Goal: Task Accomplishment & Management: Use online tool/utility

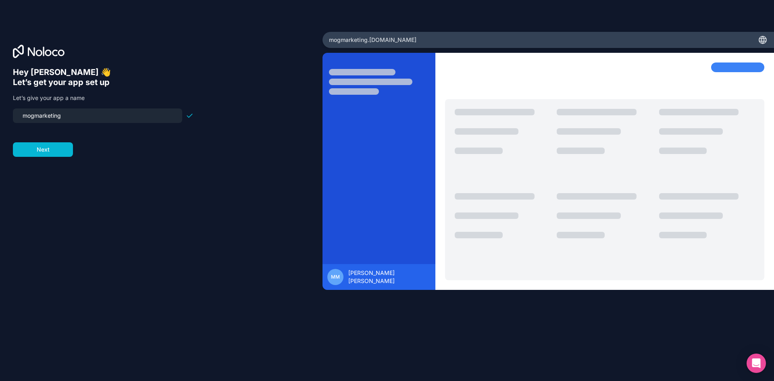
drag, startPoint x: 54, startPoint y: 113, endPoint x: 0, endPoint y: 110, distance: 54.5
click at [0, 110] on div "Hey [PERSON_NAME] 👋 Let’s get your app set up Let’s give your app a name mogmar…" at bounding box center [161, 191] width 323 height 318
type input "frankvosdirect"
click at [51, 151] on button "Next" at bounding box center [43, 149] width 60 height 15
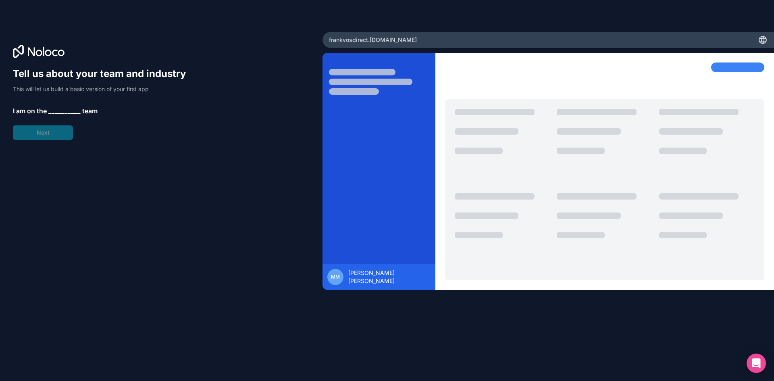
click at [69, 110] on span "__________" at bounding box center [64, 111] width 32 height 10
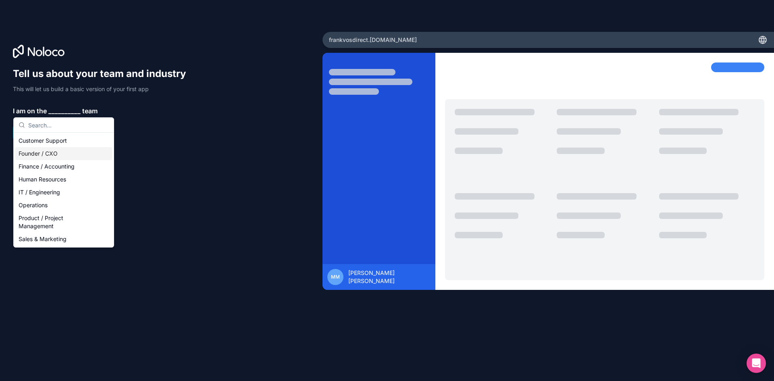
click at [75, 154] on div "Founder / CXO" at bounding box center [63, 153] width 97 height 13
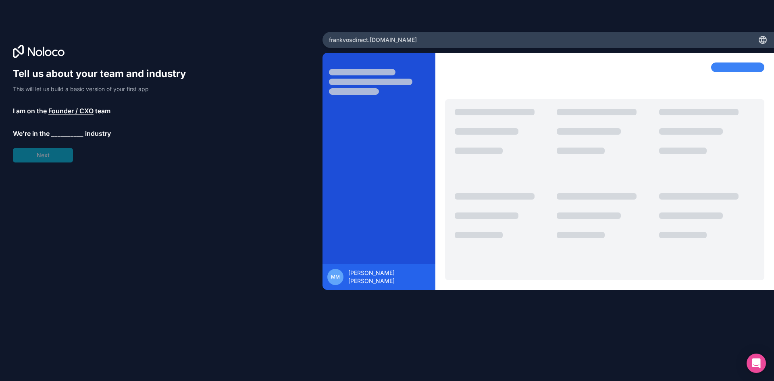
click at [65, 132] on span "__________" at bounding box center [67, 134] width 32 height 10
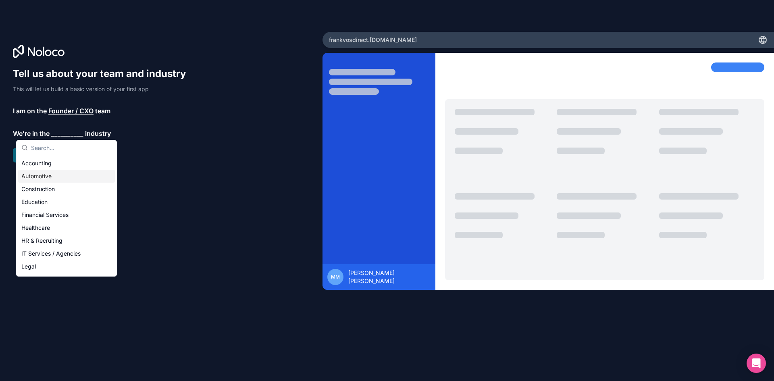
click at [60, 170] on div "Automotive" at bounding box center [66, 176] width 97 height 13
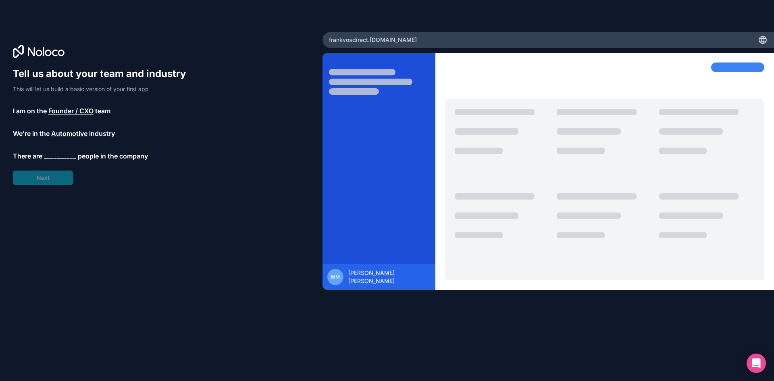
click at [68, 130] on span "Automotive" at bounding box center [69, 134] width 36 height 10
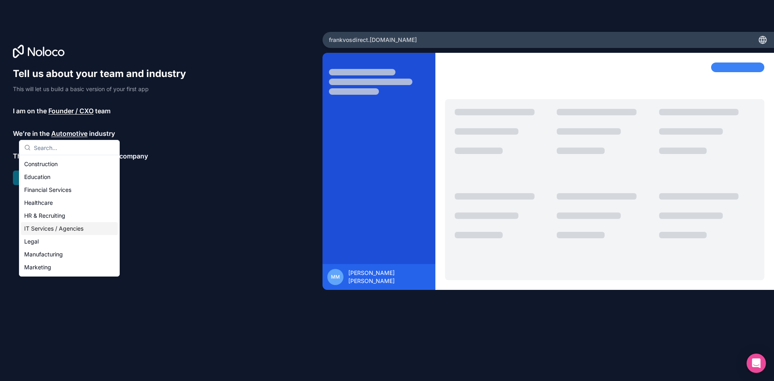
scroll to position [45, 0]
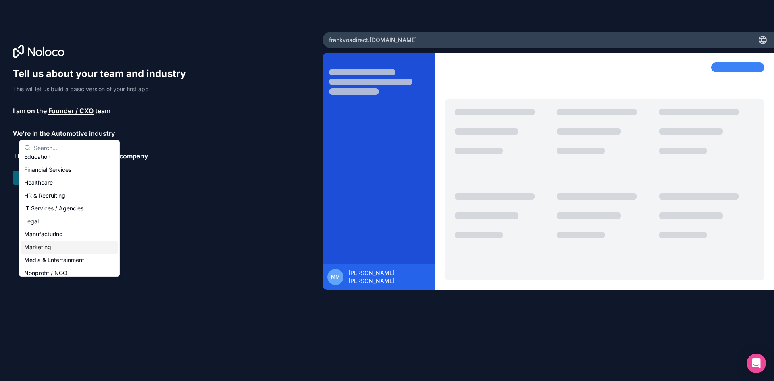
click at [52, 247] on div "Marketing" at bounding box center [69, 247] width 97 height 13
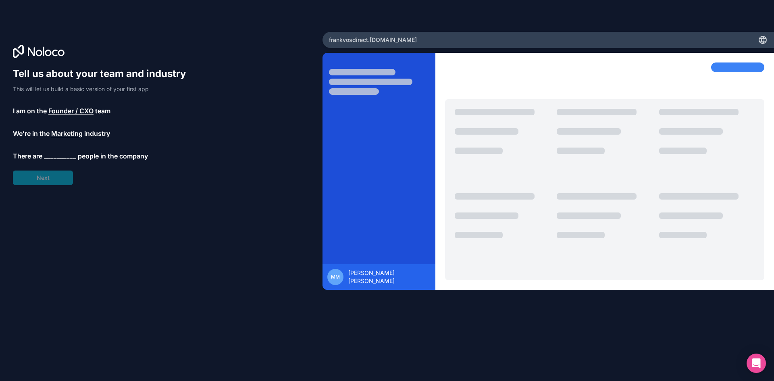
click at [59, 156] on span "__________" at bounding box center [60, 156] width 32 height 10
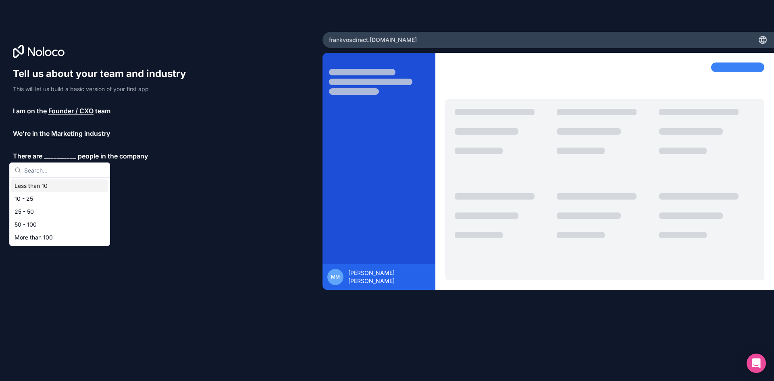
click at [47, 188] on div "Less than 10" at bounding box center [59, 185] width 97 height 13
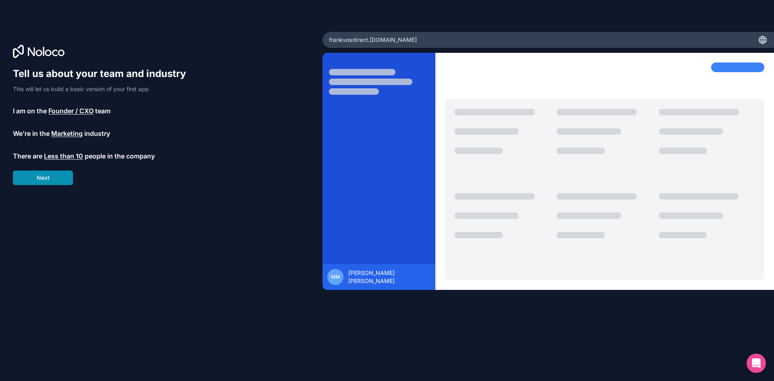
click at [48, 178] on button "Next" at bounding box center [43, 178] width 60 height 15
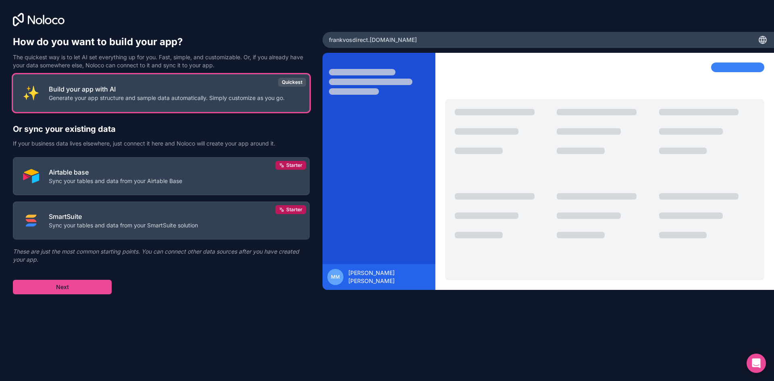
click at [230, 94] on p "Build your app with AI" at bounding box center [167, 89] width 236 height 10
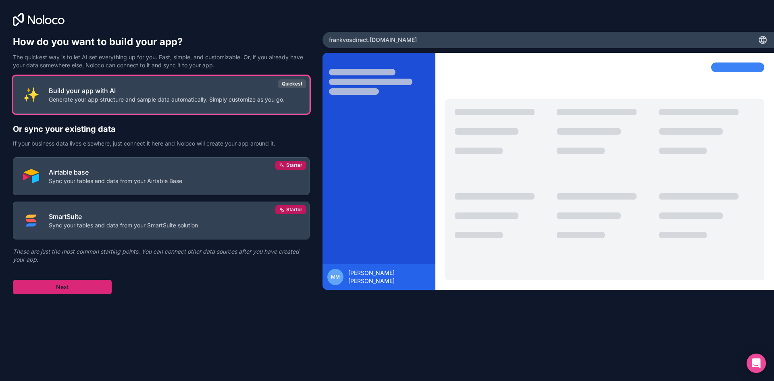
click at [97, 288] on button "Next" at bounding box center [62, 287] width 99 height 15
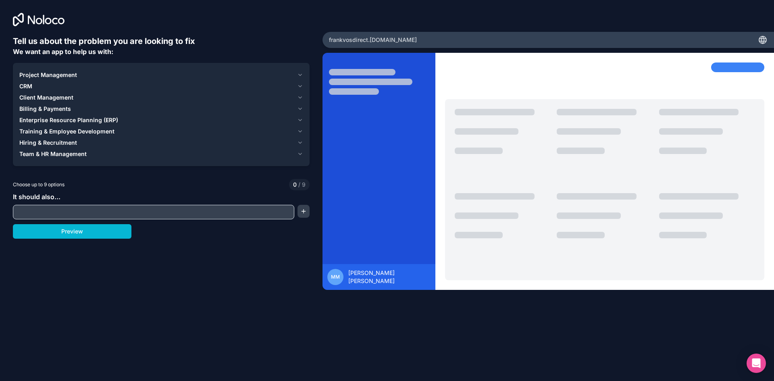
click at [86, 211] on input "text" at bounding box center [153, 211] width 277 height 11
type input "B"
click at [220, 210] on input "Have a portal for people wanting to sell their vehicles to [PERSON_NAME] Direct…" at bounding box center [153, 211] width 277 height 11
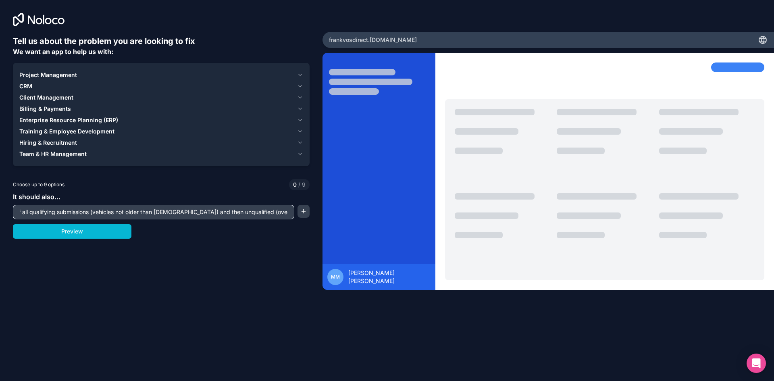
click at [170, 213] on input "Have a portal for people wanting to sell their vehicles to [PERSON_NAME] Direct…" at bounding box center [153, 211] width 277 height 11
type input "Have a portal for people wanting to sell their vehicles to [PERSON_NAME] Direct…"
click at [98, 238] on button "Preview" at bounding box center [72, 231] width 119 height 15
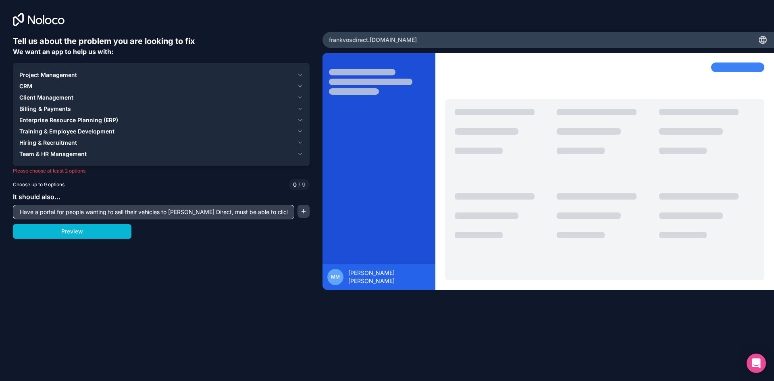
click at [300, 85] on icon "button" at bounding box center [300, 86] width 6 height 6
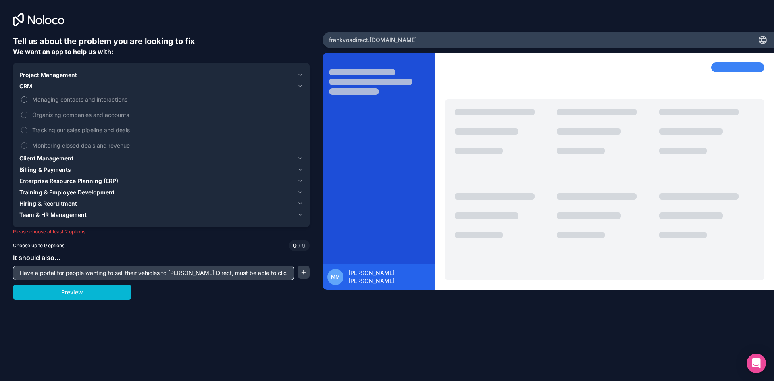
click at [84, 101] on span "Managing contacts and interactions" at bounding box center [166, 99] width 269 height 8
click at [27, 101] on button "Managing contacts and interactions" at bounding box center [24, 99] width 6 height 6
drag, startPoint x: 81, startPoint y: 143, endPoint x: 83, endPoint y: 131, distance: 12.6
click at [81, 143] on span "Monitoring closed deals and revenue" at bounding box center [166, 145] width 269 height 8
click at [83, 129] on span "Tracking our sales pipeline and deals" at bounding box center [166, 130] width 269 height 8
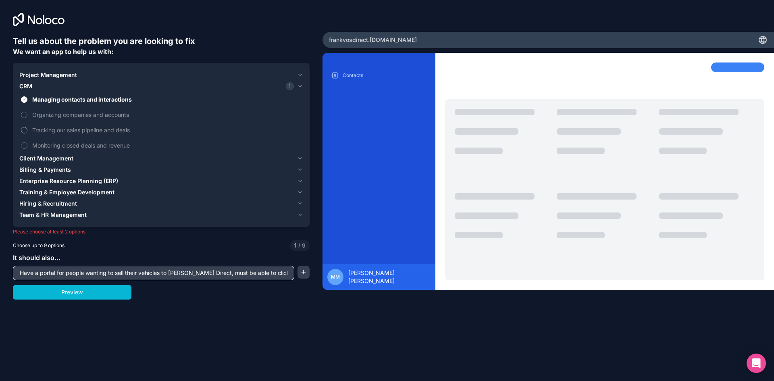
click at [27, 129] on button "Tracking our sales pipeline and deals" at bounding box center [24, 130] width 6 height 6
click at [38, 145] on span "Monitoring closed deals and revenue" at bounding box center [166, 145] width 269 height 8
click at [27, 145] on button "Monitoring closed deals and revenue" at bounding box center [24, 145] width 6 height 6
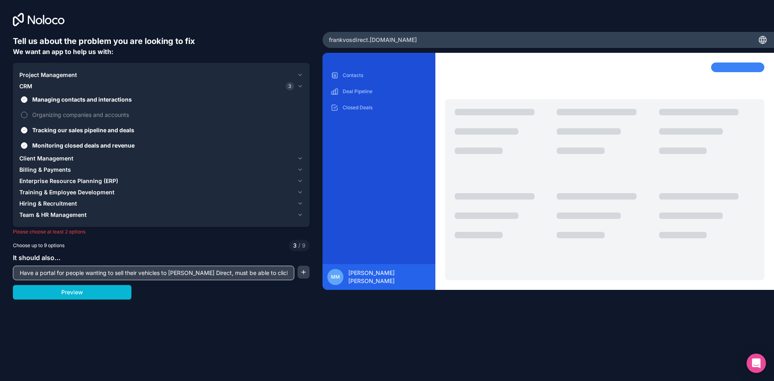
click at [37, 113] on span "Organizing companies and accounts" at bounding box center [166, 114] width 269 height 8
click at [27, 113] on button "Organizing companies and accounts" at bounding box center [24, 115] width 6 height 6
click at [303, 158] on icon "button" at bounding box center [300, 158] width 6 height 6
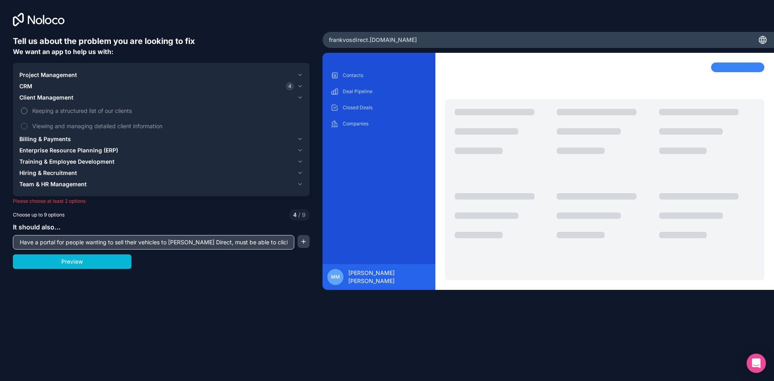
click at [68, 111] on span "Keeping a structured list of our clients" at bounding box center [166, 110] width 269 height 8
click at [27, 111] on button "Keeping a structured list of our clients" at bounding box center [24, 111] width 6 height 6
click at [70, 126] on span "Viewing and managing detailed client information" at bounding box center [166, 126] width 269 height 8
click at [27, 126] on button "Viewing and managing detailed client information" at bounding box center [24, 126] width 6 height 6
click at [300, 136] on icon "button" at bounding box center [300, 139] width 6 height 6
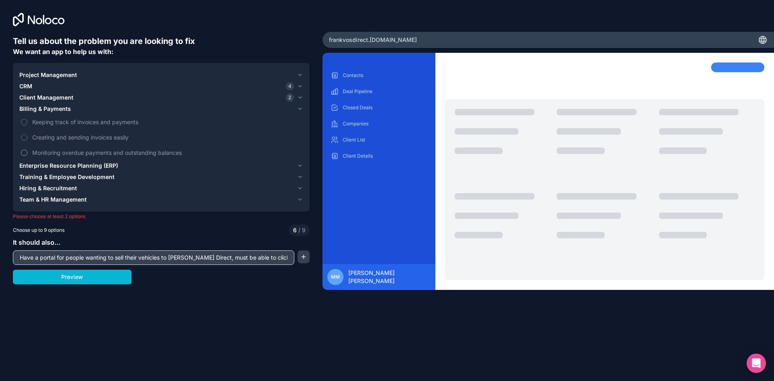
click at [112, 153] on span "Monitoring overdue payments and outstanding balances" at bounding box center [166, 152] width 269 height 8
click at [27, 153] on button "Monitoring overdue payments and outstanding balances" at bounding box center [24, 153] width 6 height 6
click at [105, 135] on span "Creating and sending invoices easily" at bounding box center [166, 137] width 269 height 8
click at [27, 135] on button "Creating and sending invoices easily" at bounding box center [24, 137] width 6 height 6
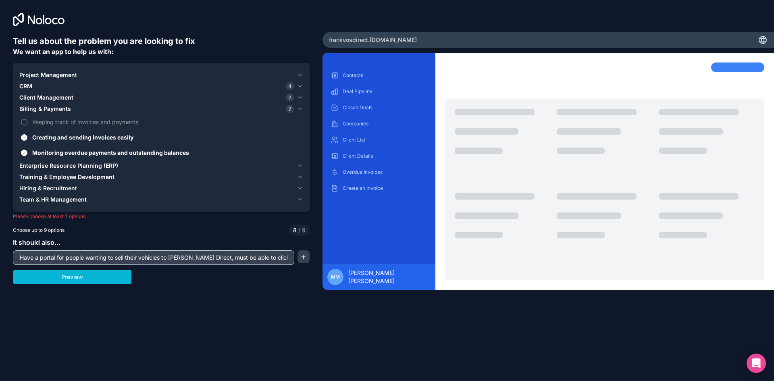
click at [104, 124] on span "Keeping track of invoices and payments" at bounding box center [166, 122] width 269 height 8
click at [27, 124] on button "Keeping track of invoices and payments" at bounding box center [24, 122] width 6 height 6
click at [221, 165] on div "Enterprise Resource Planning (ERP)" at bounding box center [156, 166] width 275 height 8
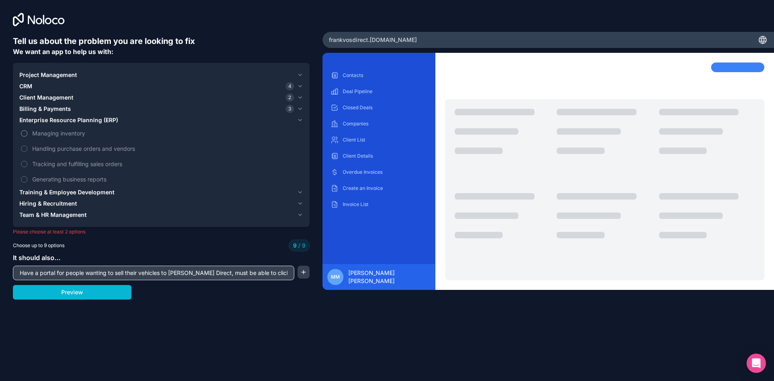
click at [72, 131] on span "Managing inventory" at bounding box center [166, 133] width 269 height 8
click at [30, 132] on label "Managing inventory" at bounding box center [161, 133] width 284 height 15
click at [46, 113] on button "Billing & Payments 3" at bounding box center [161, 108] width 284 height 11
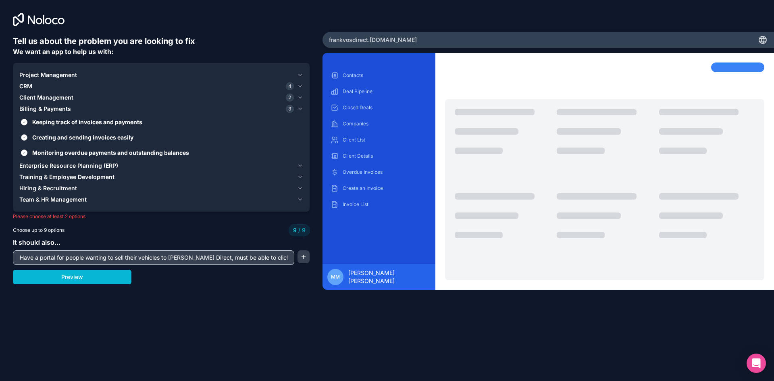
click at [63, 136] on span "Creating and sending invoices easily" at bounding box center [166, 137] width 269 height 8
click at [27, 136] on button "Creating and sending invoices easily" at bounding box center [24, 137] width 6 height 6
click at [64, 124] on span "Keeping track of invoices and payments" at bounding box center [166, 122] width 269 height 8
click at [27, 124] on button "Keeping track of invoices and payments" at bounding box center [24, 122] width 6 height 6
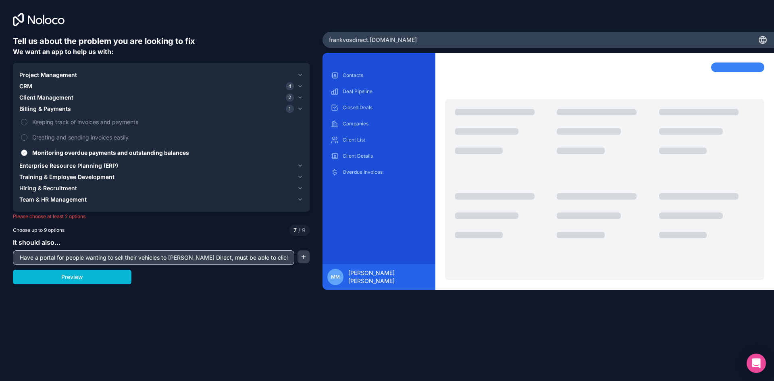
click at [66, 152] on span "Monitoring overdue payments and outstanding balances" at bounding box center [166, 152] width 269 height 8
click at [27, 152] on button "Monitoring overdue payments and outstanding balances" at bounding box center [24, 153] width 6 height 6
click at [66, 162] on span "Enterprise Resource Planning (ERP)" at bounding box center [68, 166] width 99 height 8
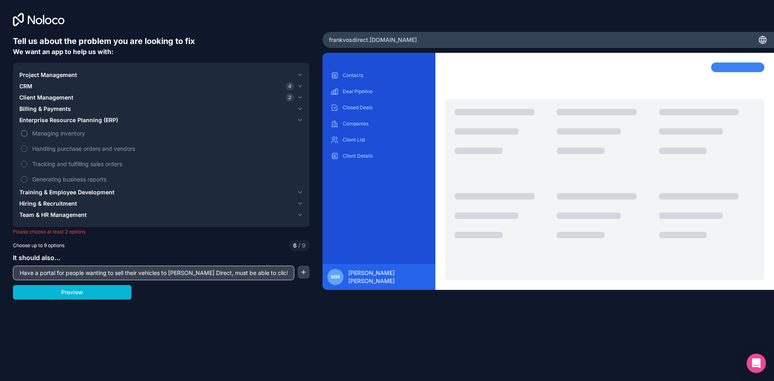
click at [59, 137] on span "Managing inventory" at bounding box center [166, 133] width 269 height 8
click at [27, 137] on button "Managing inventory" at bounding box center [24, 133] width 6 height 6
click at [74, 181] on span "Generating business reports" at bounding box center [166, 179] width 269 height 8
click at [27, 181] on button "Generating business reports" at bounding box center [24, 179] width 6 height 6
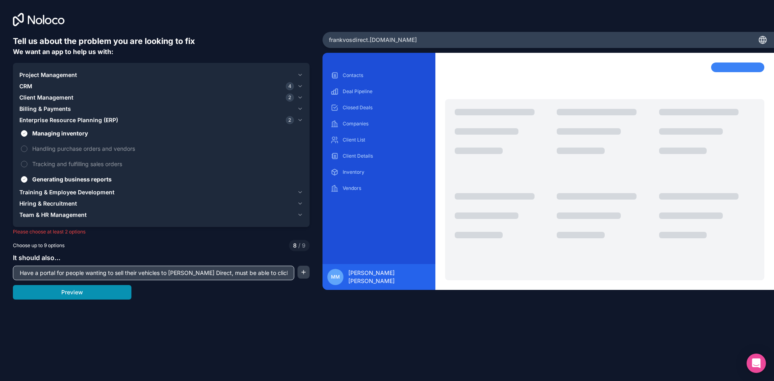
click at [104, 294] on button "Preview" at bounding box center [72, 292] width 119 height 15
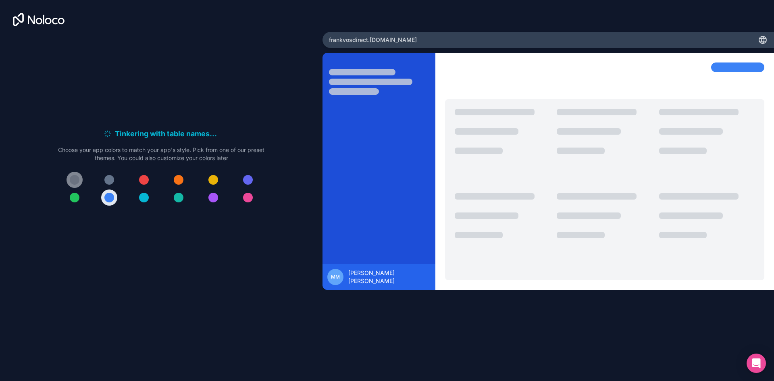
click at [76, 184] on div at bounding box center [75, 180] width 10 height 10
